Goal: Task Accomplishment & Management: Manage account settings

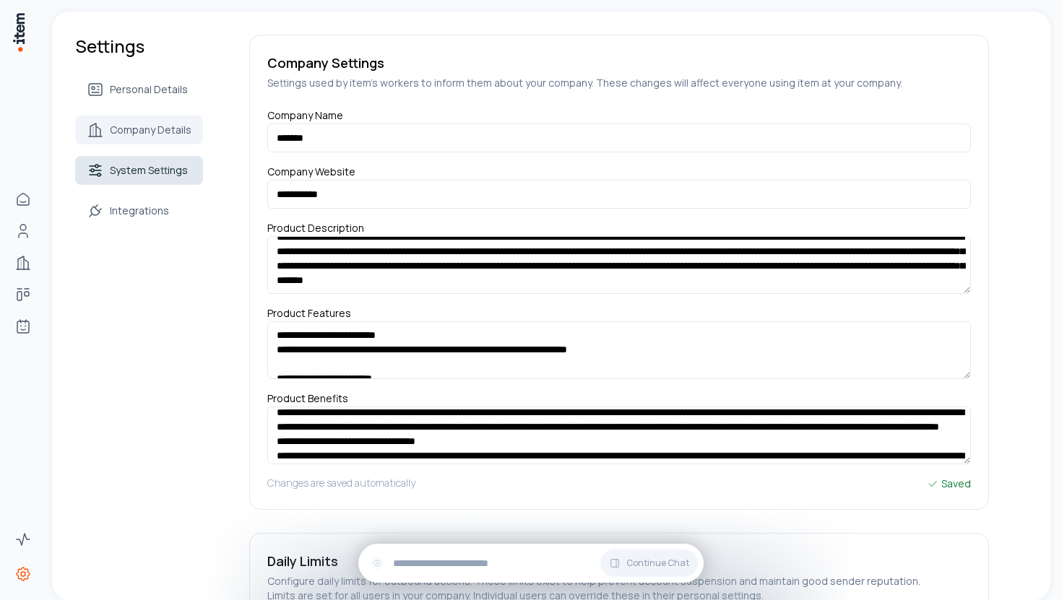
click at [167, 181] on link "System Settings" at bounding box center [139, 170] width 128 height 29
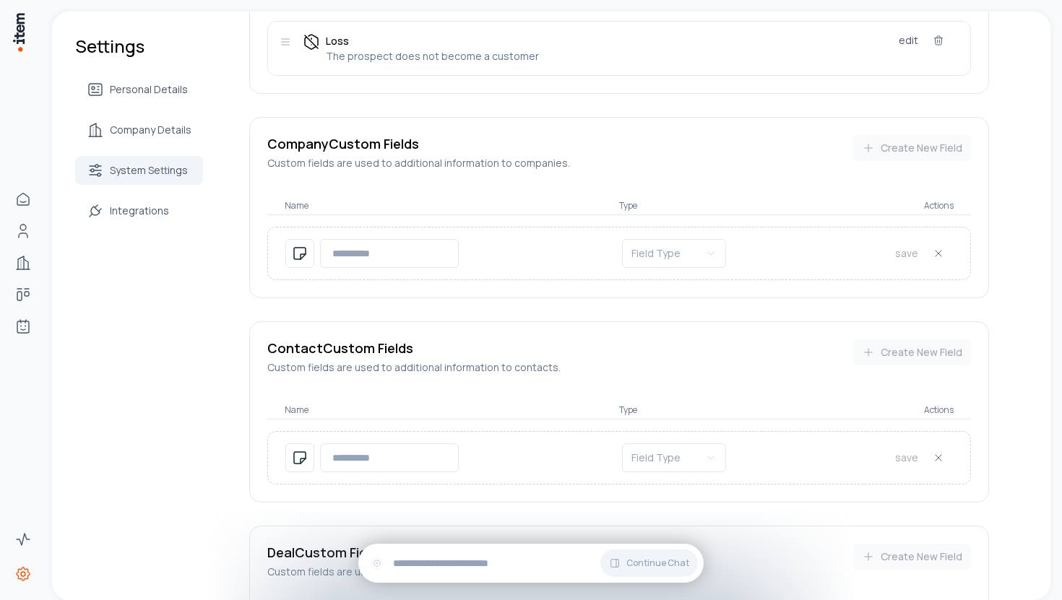
scroll to position [745, 0]
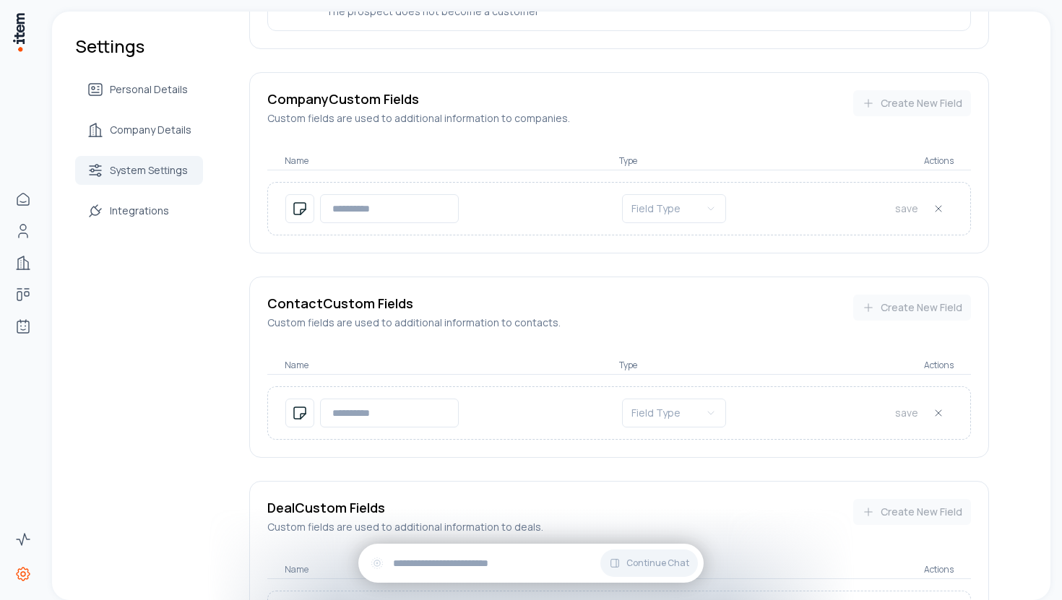
drag, startPoint x: 421, startPoint y: 86, endPoint x: 250, endPoint y: 86, distance: 171.2
click at [250, 86] on div "Company Custom Fields Custom fields are used to additional information to compa…" at bounding box center [619, 162] width 740 height 181
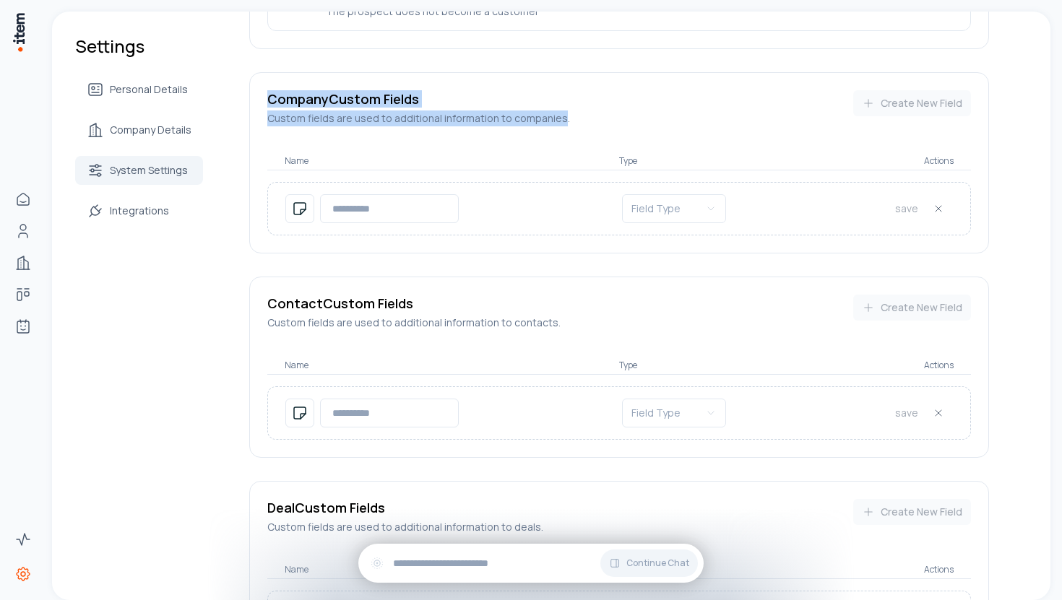
drag, startPoint x: 554, startPoint y: 105, endPoint x: 254, endPoint y: 85, distance: 300.4
click at [254, 85] on div "Company Custom Fields Custom fields are used to additional information to compa…" at bounding box center [619, 162] width 740 height 181
copy div "Company Custom Fields Custom fields are used to additional information to compa…"
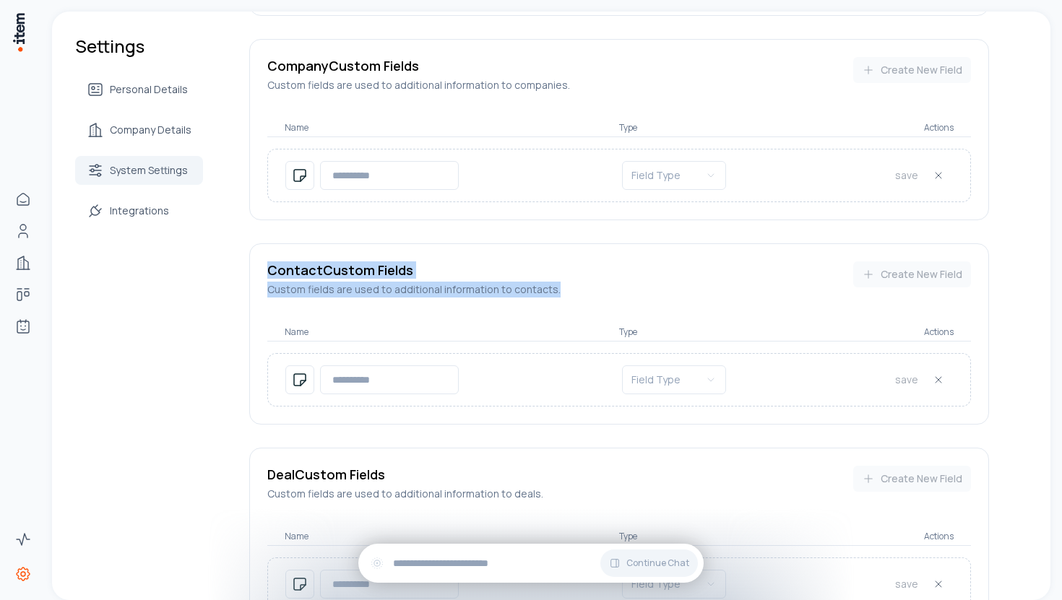
drag, startPoint x: 555, startPoint y: 277, endPoint x: 260, endPoint y: 247, distance: 296.2
click at [260, 247] on div "Contact Custom Fields Custom fields are used to additional information to conta…" at bounding box center [619, 333] width 740 height 181
copy div "Contact Custom Fields Custom fields are used to additional information to conta…"
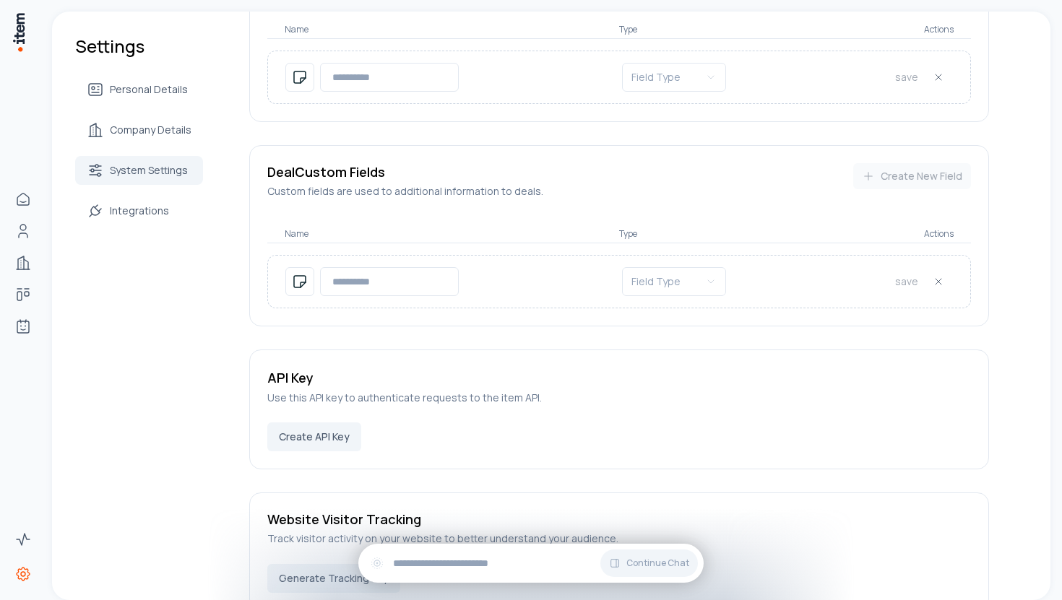
scroll to position [1086, 0]
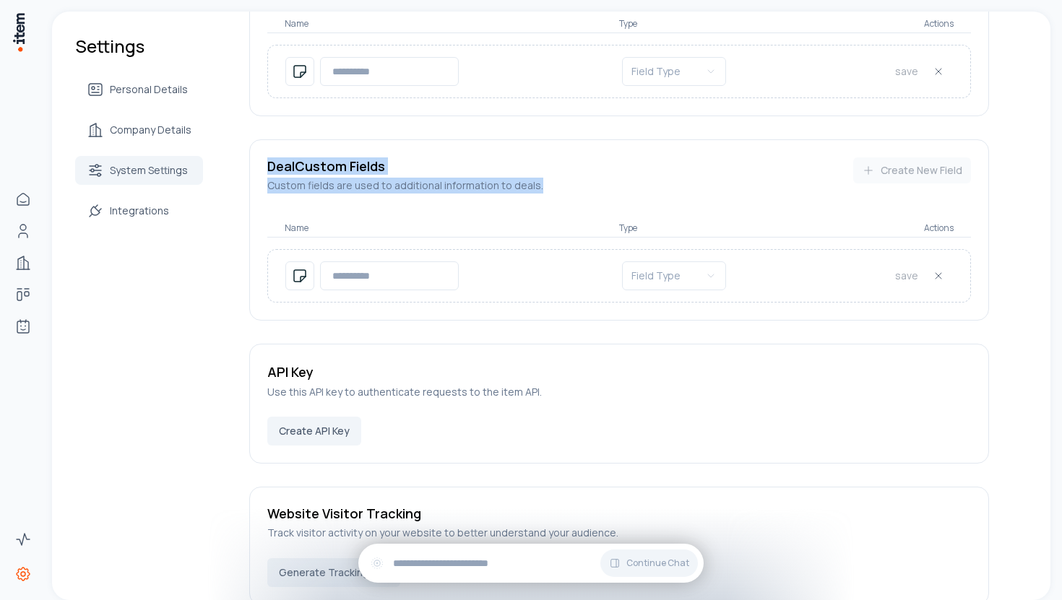
drag, startPoint x: 543, startPoint y: 176, endPoint x: 248, endPoint y: 155, distance: 295.4
click at [249, 155] on div "Deal Custom Fields Custom fields are used to additional information to deals . …" at bounding box center [619, 229] width 740 height 181
copy div "Deal Custom Fields Custom fields are used to additional information to deals ."
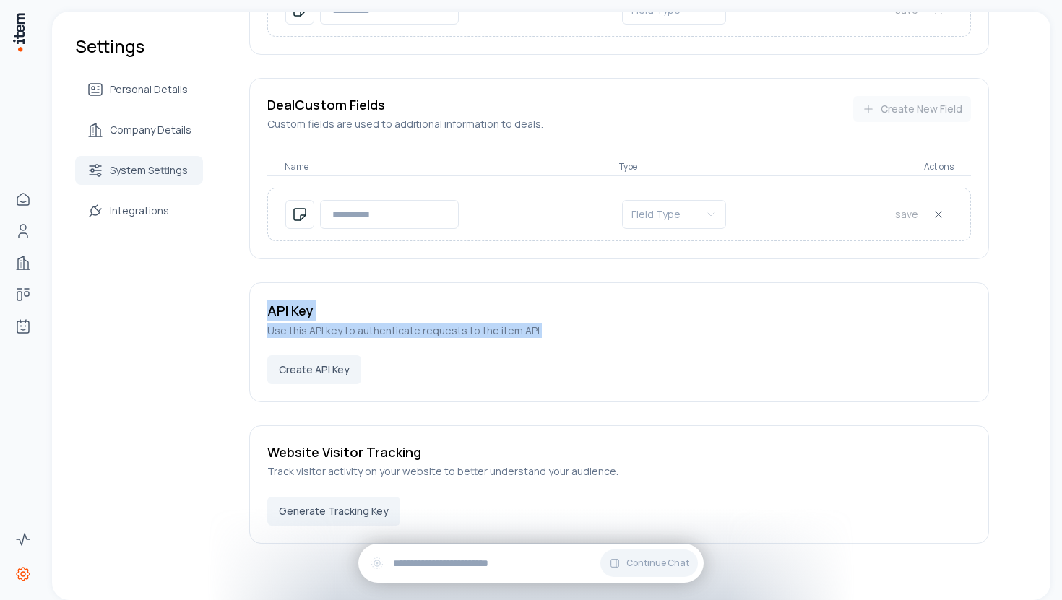
drag, startPoint x: 543, startPoint y: 316, endPoint x: 266, endPoint y: 295, distance: 278.2
click at [267, 300] on div "API Key Use this API key to authenticate requests to the item API." at bounding box center [618, 319] width 703 height 38
copy div "API Key Use this API key to authenticate requests to the item API."
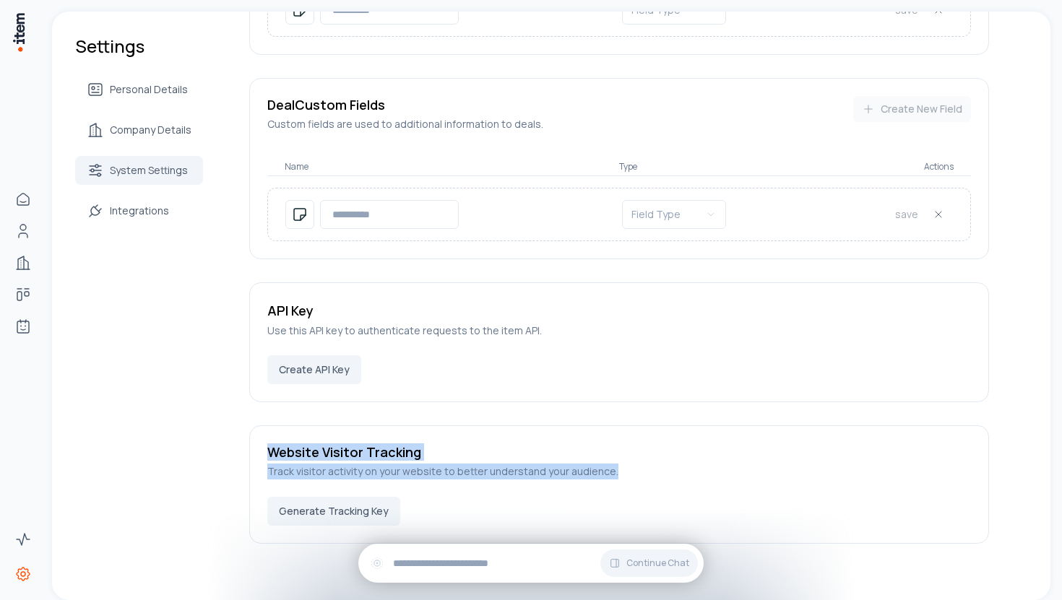
drag, startPoint x: 612, startPoint y: 459, endPoint x: 242, endPoint y: 438, distance: 370.4
copy div "Website Visitor Tracking Track visitor activity on your website to better under…"
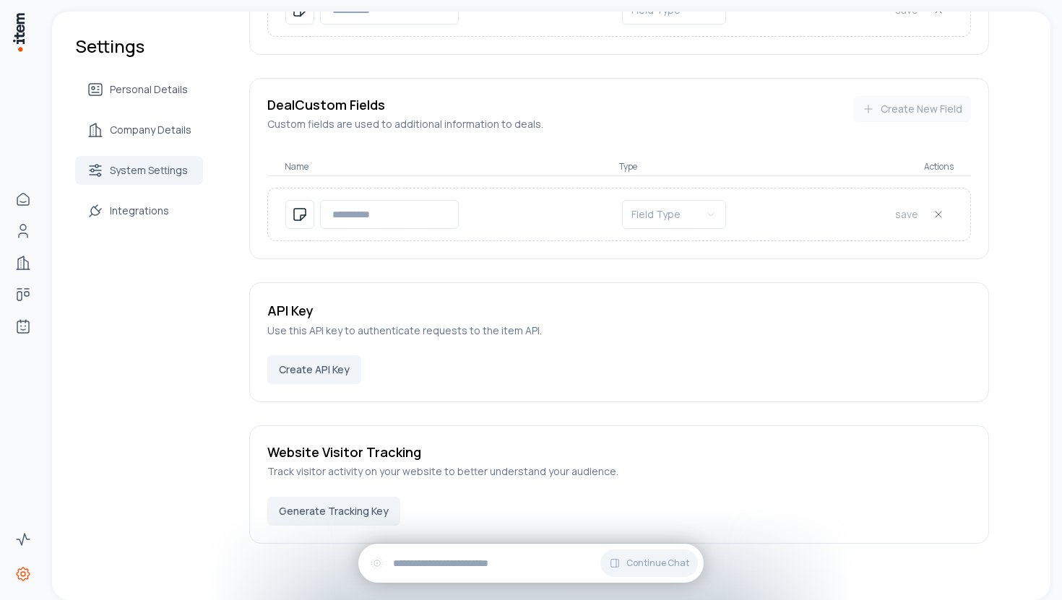
click at [567, 324] on p "Use this API key to authenticate requests to the item API." at bounding box center [618, 331] width 703 height 14
click at [165, 225] on link "Integrations" at bounding box center [139, 210] width 128 height 29
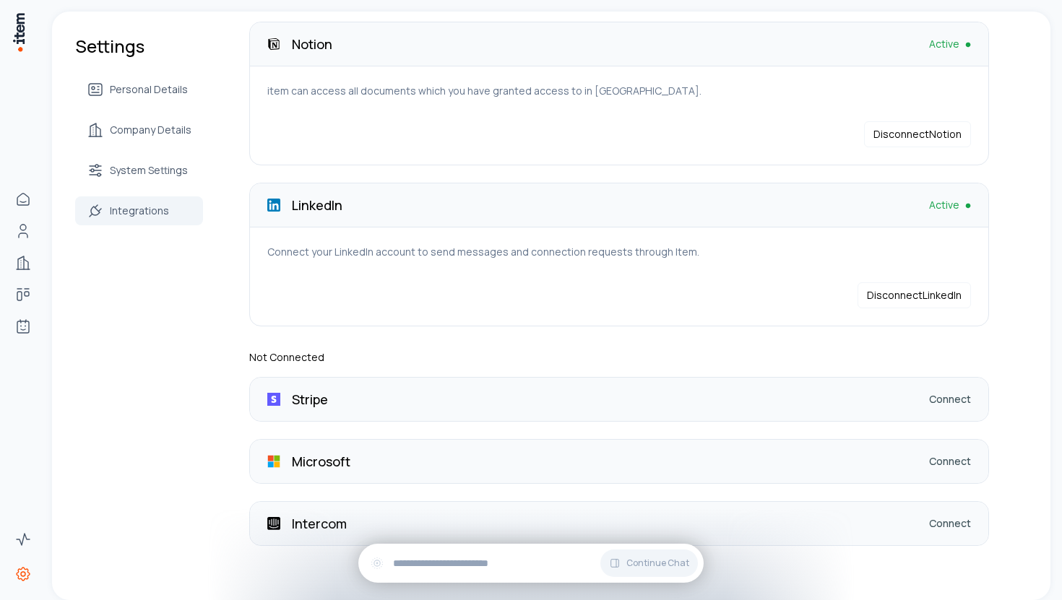
scroll to position [424, 0]
